Goal: Navigation & Orientation: Understand site structure

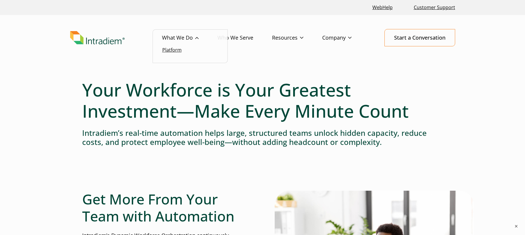
click at [178, 49] on link "Platform" at bounding box center [171, 50] width 19 height 6
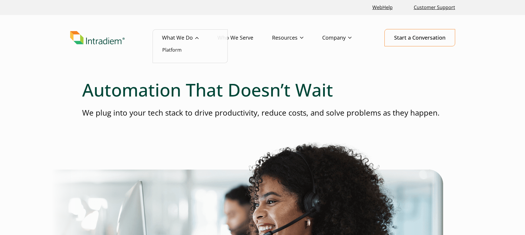
click at [184, 42] on link "What We Do" at bounding box center [189, 37] width 55 height 17
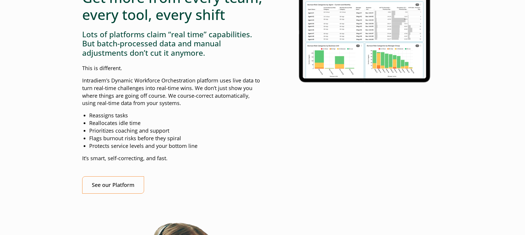
scroll to position [580, 0]
